Goal: Transaction & Acquisition: Purchase product/service

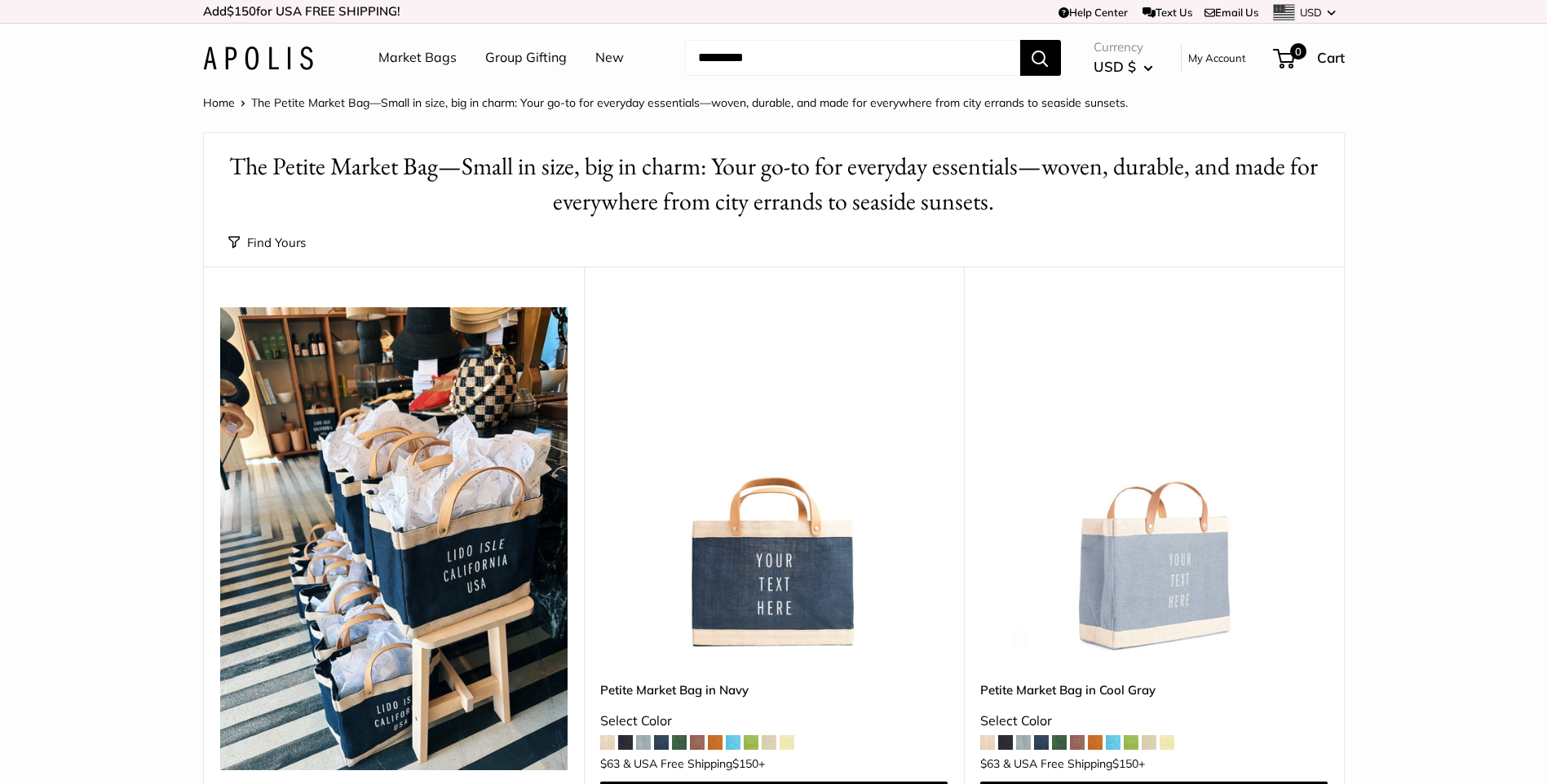
click at [604, 53] on link "New" at bounding box center [609, 58] width 29 height 25
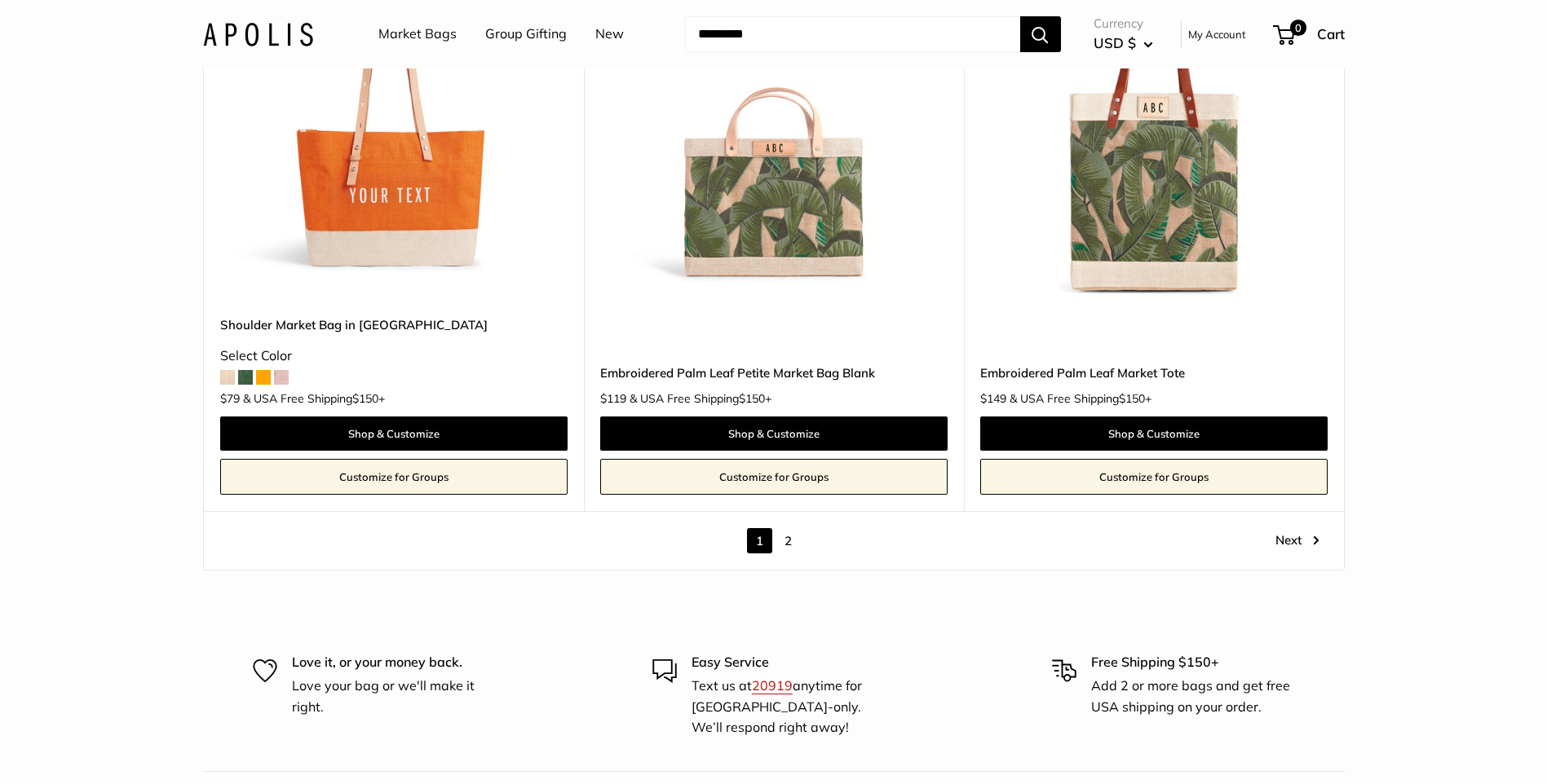
scroll to position [9247, 0]
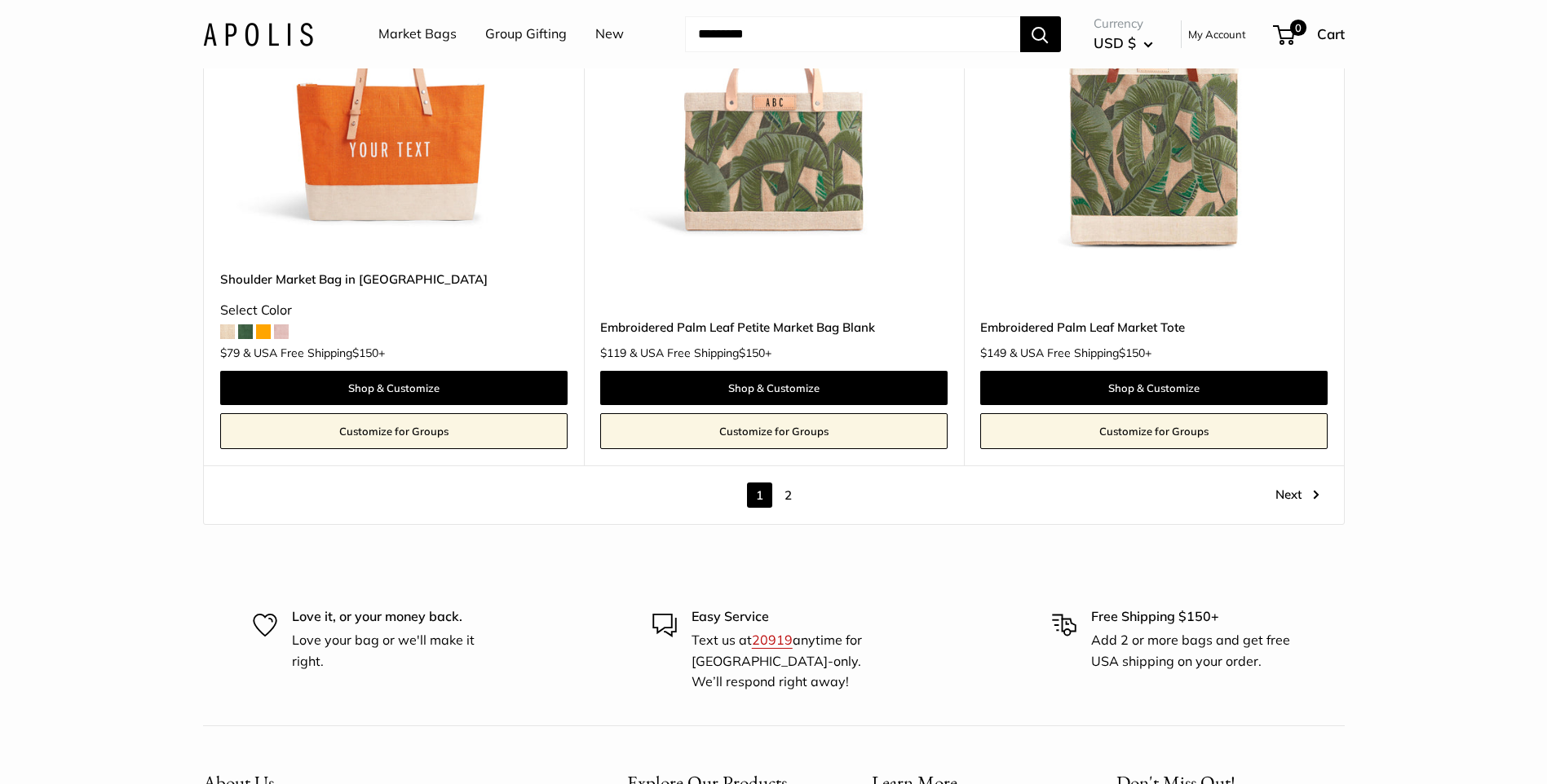
click at [791, 492] on link "2" at bounding box center [788, 495] width 25 height 25
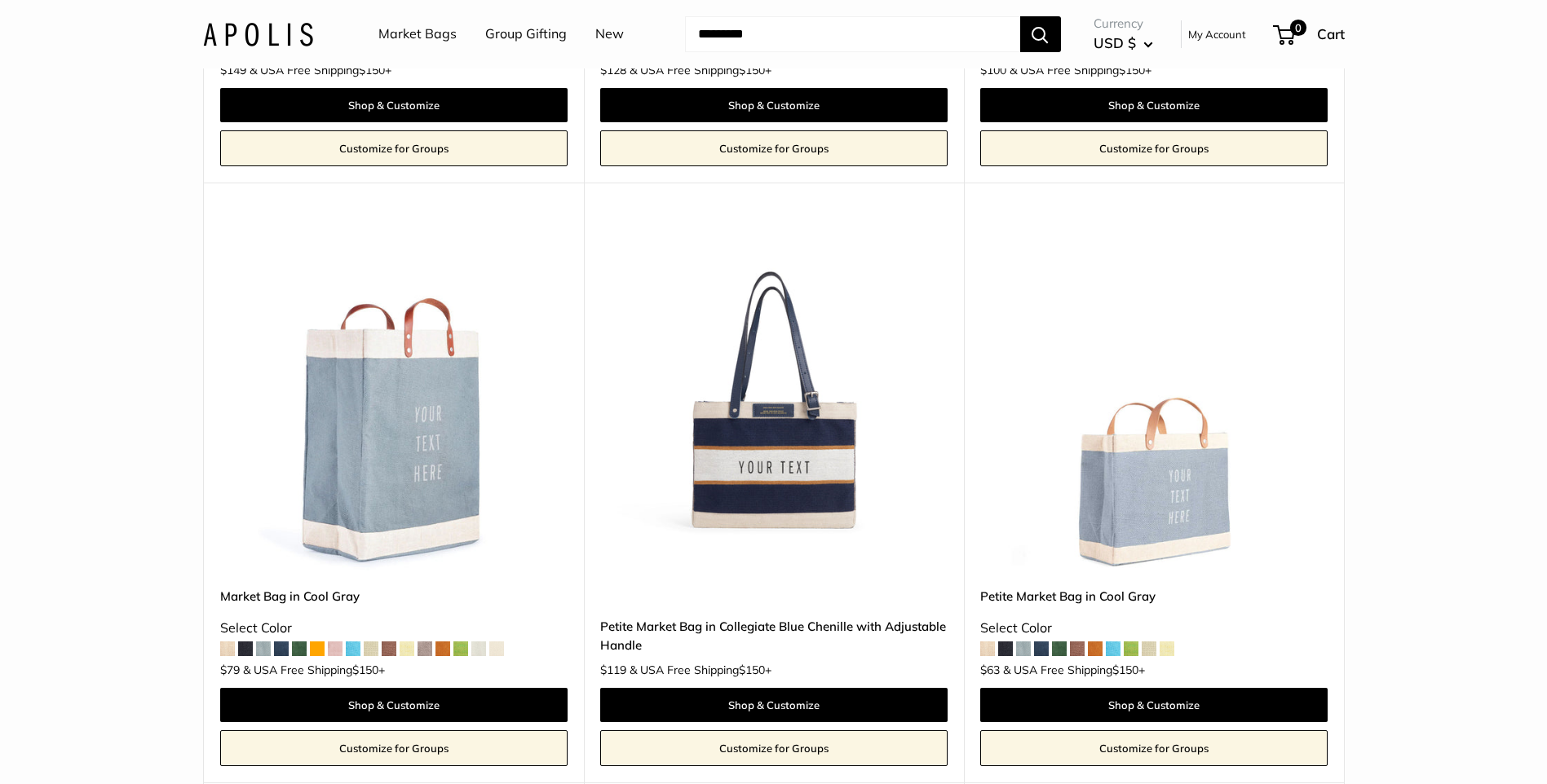
scroll to position [940, 0]
